Goal: Information Seeking & Learning: Learn about a topic

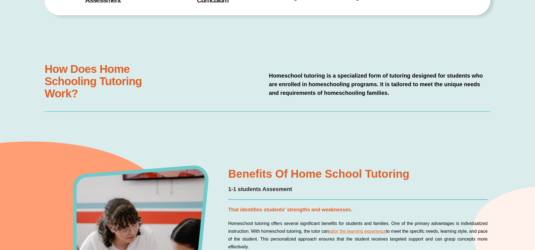
scroll to position [419, 0]
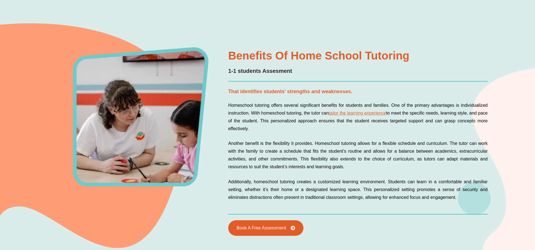
click at [272, 138] on div "Homeschool tutoring offers several significant benefits for students and famili…" at bounding box center [357, 152] width 259 height 100
click at [272, 139] on div "Homeschool tutoring offers several significant benefits for students and famili…" at bounding box center [357, 152] width 259 height 100
click at [273, 135] on div "Homeschool tutoring offers several significant benefits for students and famili…" at bounding box center [357, 152] width 259 height 100
click at [264, 113] on p "Homeschool tutoring offers several significant benefits for students and famili…" at bounding box center [357, 117] width 259 height 31
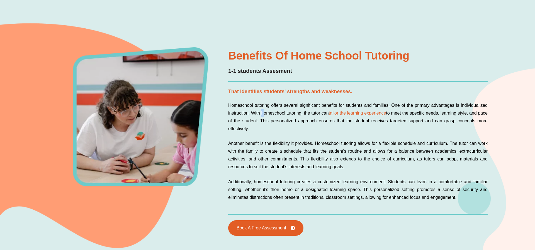
click at [262, 112] on p "Homeschool tutoring offers several significant benefits for students and famili…" at bounding box center [357, 117] width 259 height 31
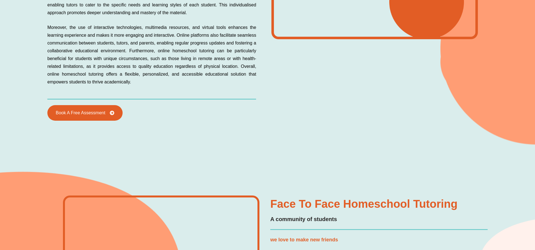
scroll to position [1019, 0]
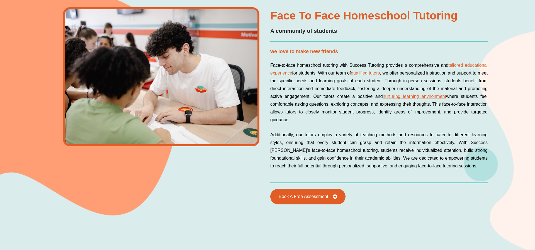
click at [364, 155] on p "Additionally, our tutors employ a variety of teaching methods and resources to …" at bounding box center [378, 150] width 217 height 39
click at [365, 157] on p "Additionally, our tutors employ a variety of teaching methods and resources to …" at bounding box center [378, 150] width 217 height 39
click at [364, 156] on p "Additionally, our tutors employ a variety of teaching methods and resources to …" at bounding box center [378, 150] width 217 height 39
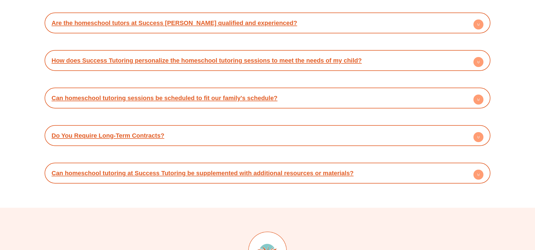
scroll to position [2483, 0]
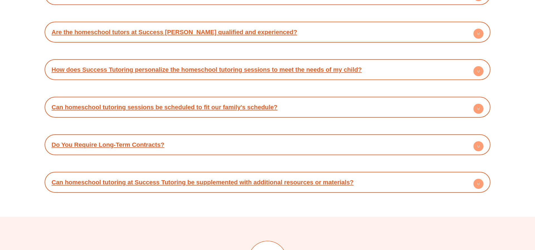
click at [382, 137] on h4 "Do You Require Long-Term Contracts?" at bounding box center [267, 144] width 440 height 15
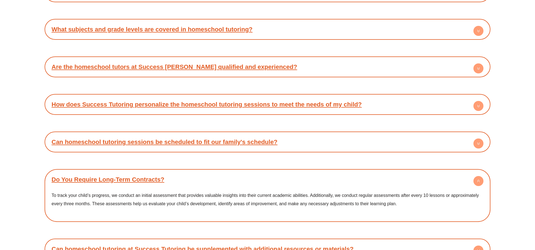
scroll to position [2437, 0]
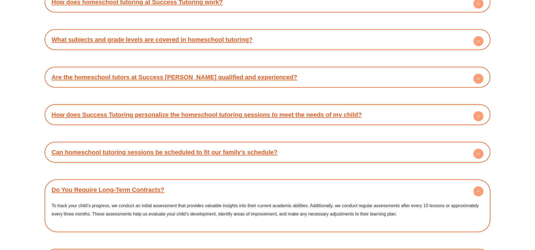
click at [373, 70] on h4 "Are the homeschool tutors at Success [PERSON_NAME] qualified and experienced?" at bounding box center [267, 77] width 440 height 15
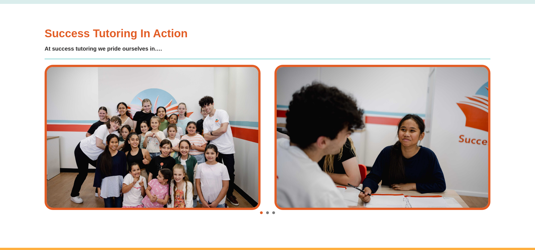
scroll to position [1949, 0]
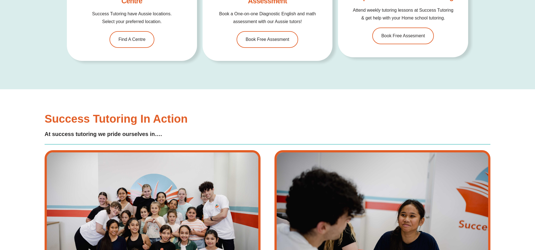
click at [280, 113] on div "Success Tutoring In Action At success tutoring we pride ourselves in…." at bounding box center [268, 125] width 446 height 25
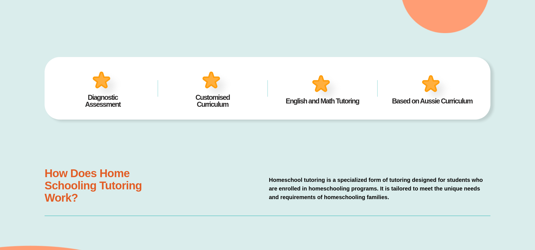
scroll to position [0, 0]
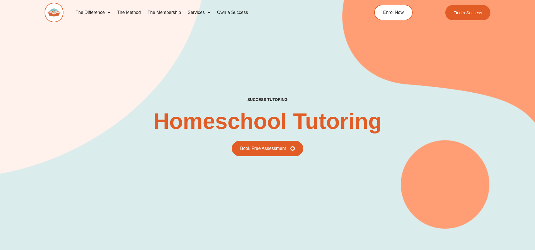
click at [165, 12] on link "The Membership" at bounding box center [164, 12] width 40 height 13
